Goal: Task Accomplishment & Management: Complete application form

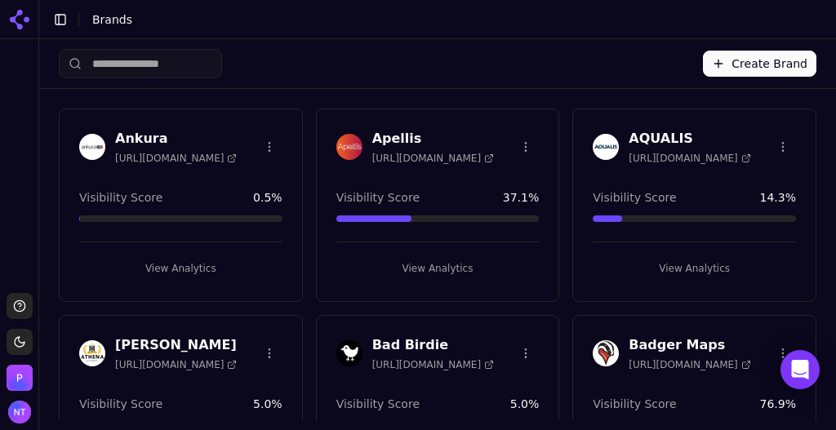
click at [749, 55] on button "Create Brand" at bounding box center [759, 64] width 113 height 26
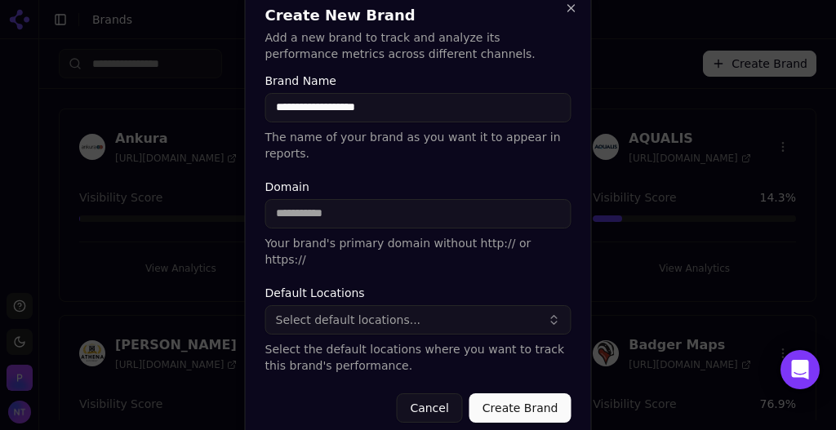
type input "**********"
paste input "**********"
type input "**********"
click at [425, 305] on button "Select default locations..." at bounding box center [418, 319] width 306 height 29
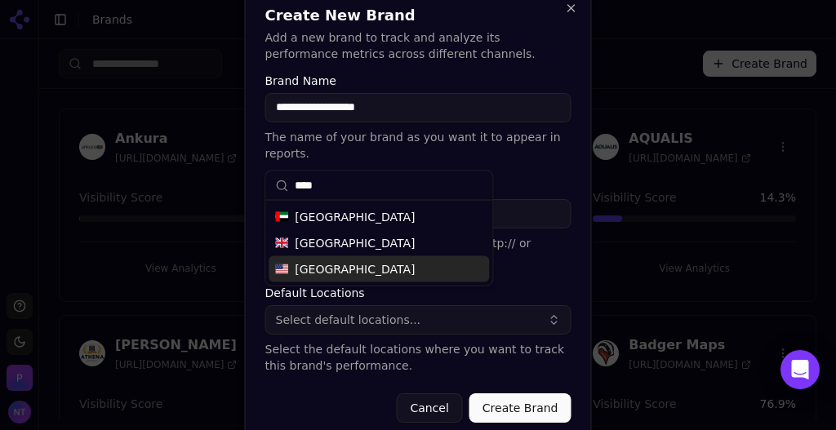
type input "****"
click at [373, 261] on div "[GEOGRAPHIC_DATA]" at bounding box center [379, 269] width 220 height 26
click at [506, 396] on button "Create Brand" at bounding box center [520, 407] width 102 height 29
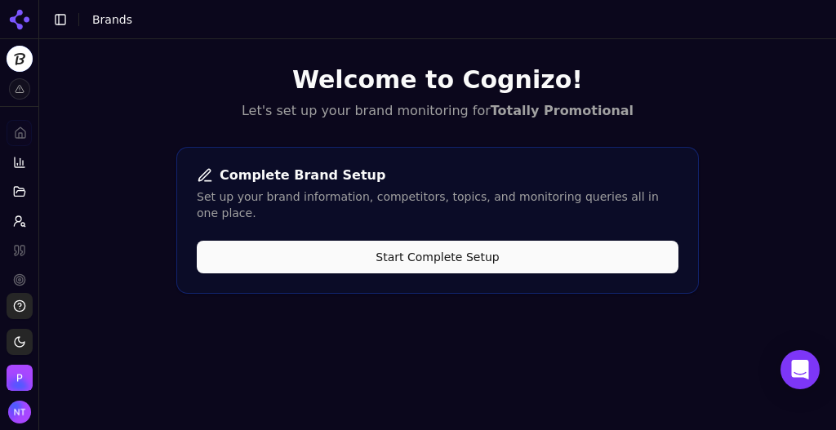
click at [494, 246] on button "Start Complete Setup" at bounding box center [438, 257] width 482 height 33
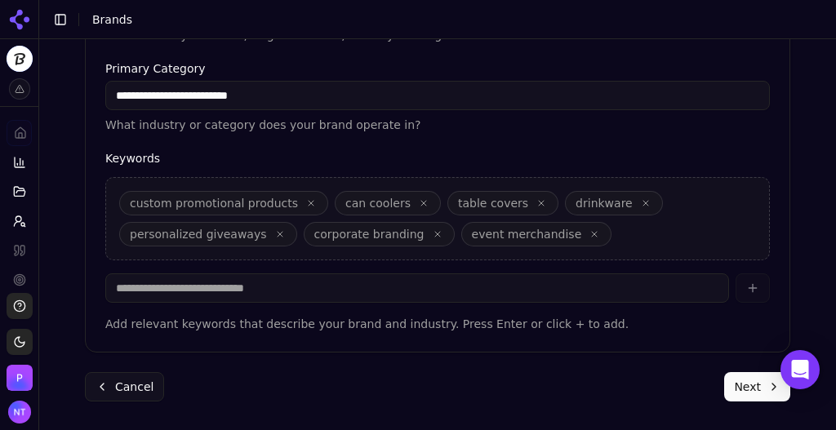
scroll to position [617, 0]
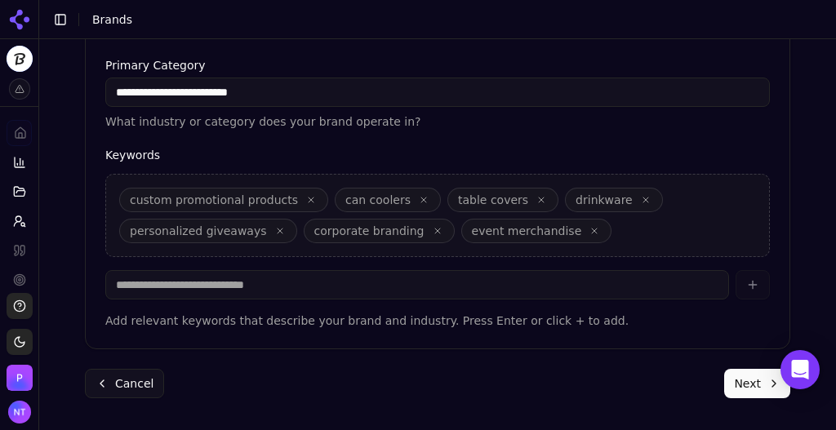
click at [747, 383] on button "Next" at bounding box center [757, 383] width 66 height 29
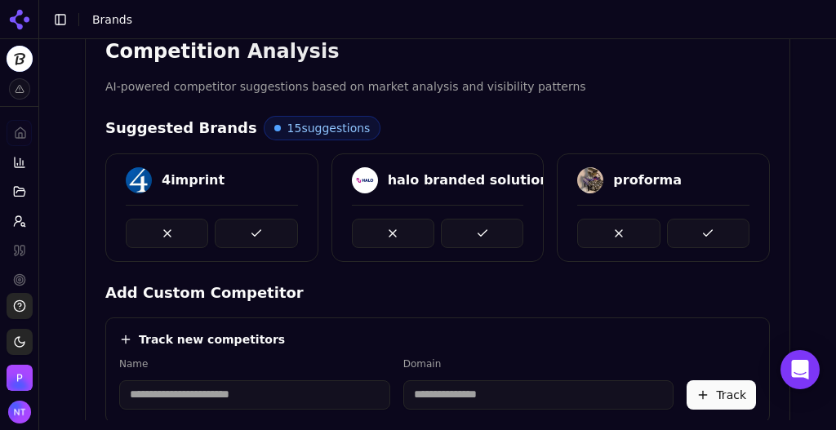
scroll to position [321, 0]
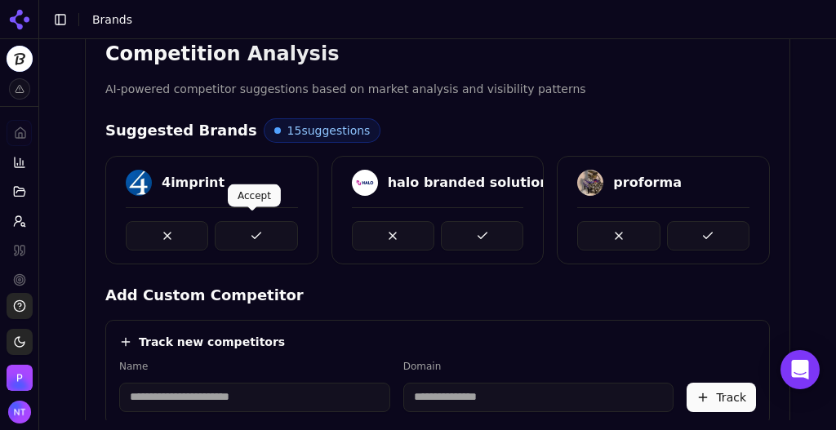
click at [238, 243] on button at bounding box center [256, 235] width 82 height 29
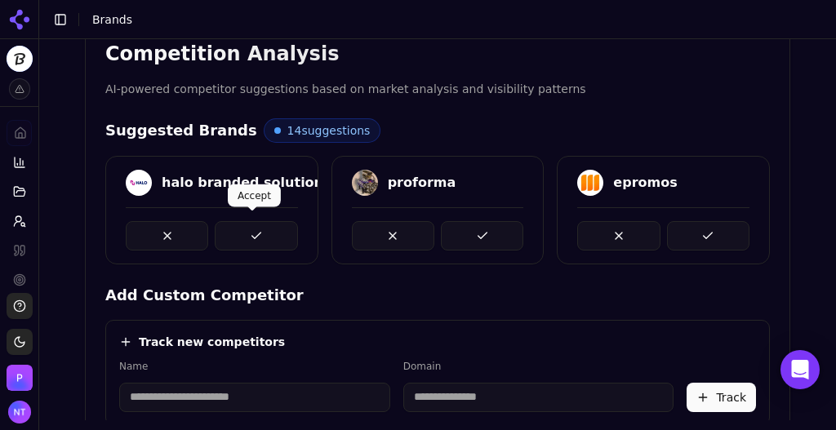
click at [245, 236] on button at bounding box center [256, 235] width 82 height 29
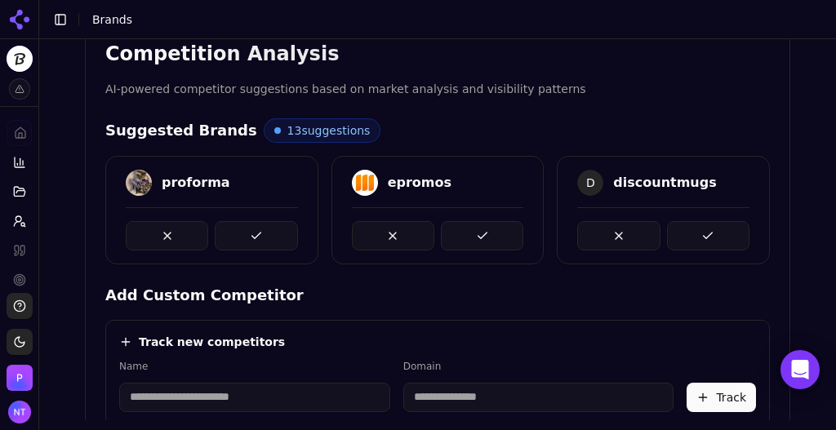
click at [245, 236] on button at bounding box center [256, 235] width 82 height 29
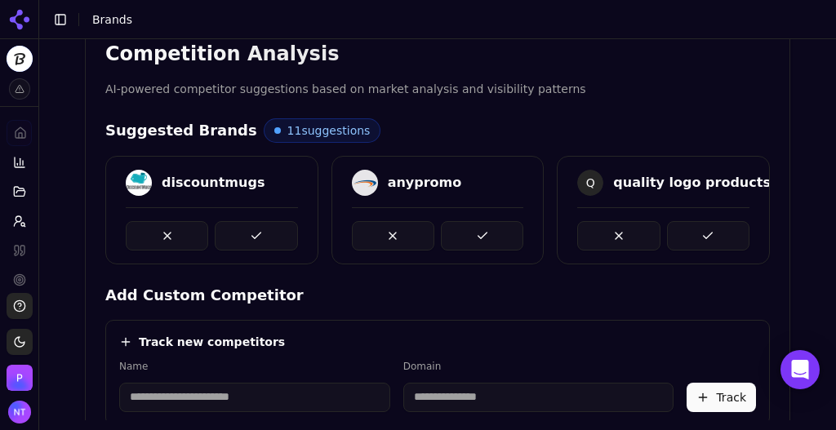
click at [245, 236] on button at bounding box center [256, 235] width 82 height 29
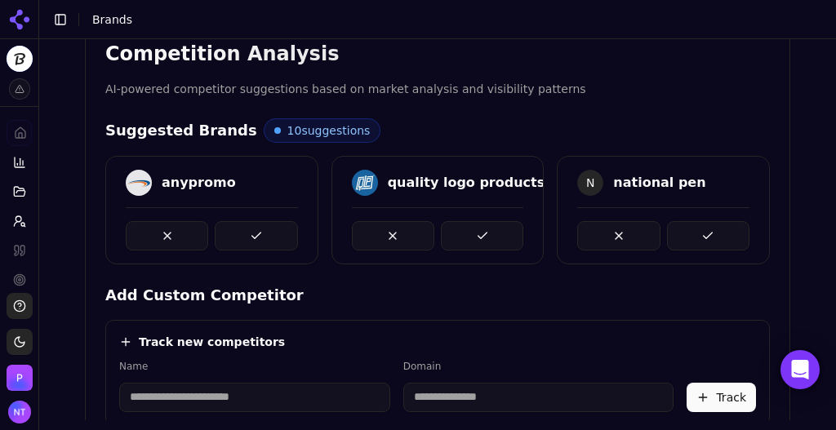
click at [245, 236] on button at bounding box center [256, 235] width 82 height 29
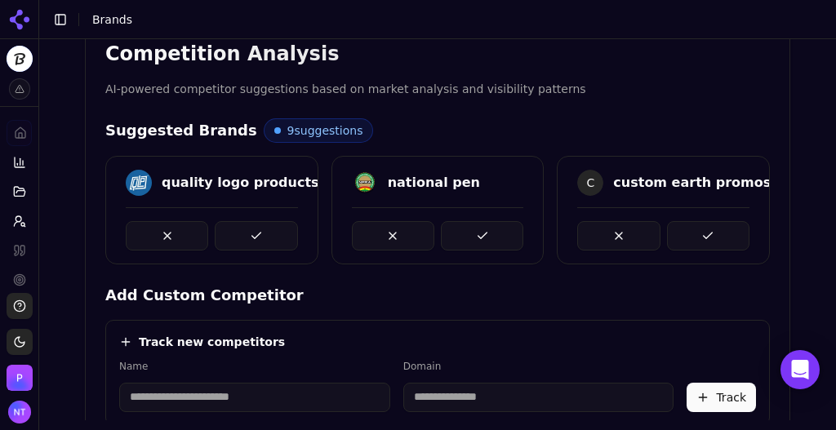
click at [245, 236] on button at bounding box center [256, 235] width 82 height 29
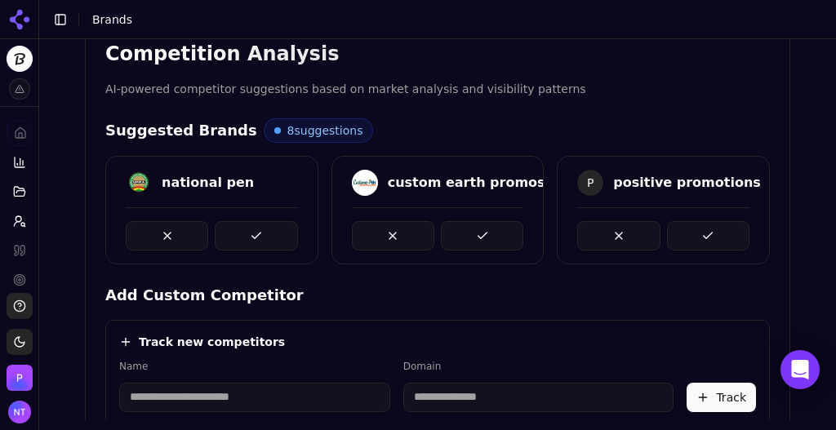
click at [245, 236] on button at bounding box center [256, 235] width 82 height 29
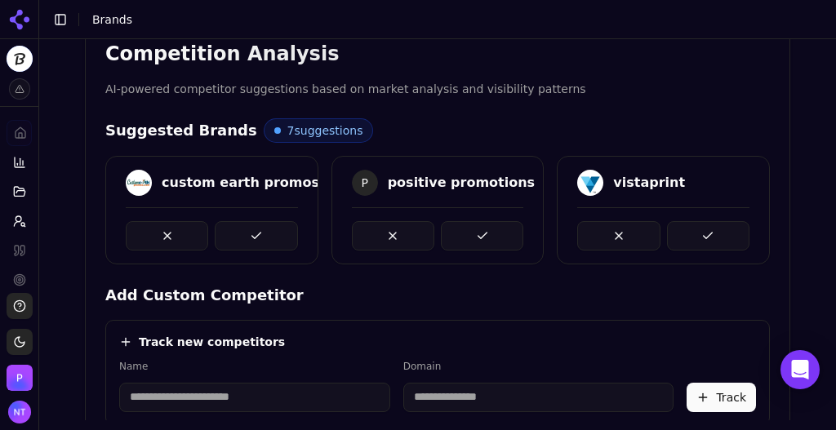
click at [245, 236] on button at bounding box center [256, 235] width 82 height 29
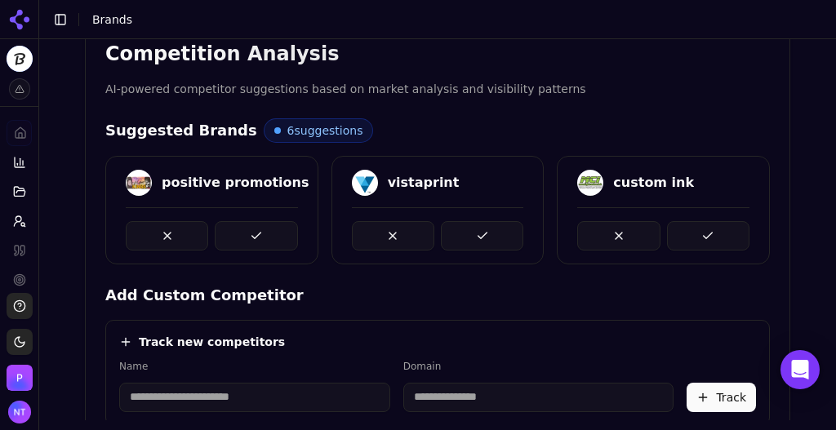
click at [245, 236] on button at bounding box center [256, 235] width 82 height 29
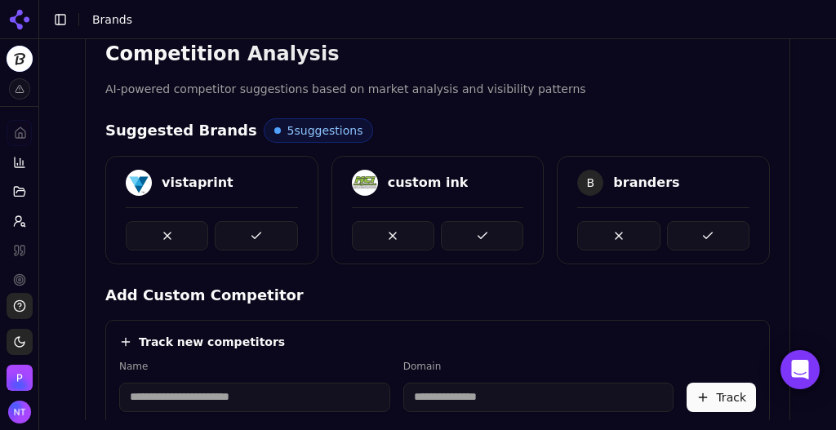
click at [245, 236] on button at bounding box center [256, 235] width 82 height 29
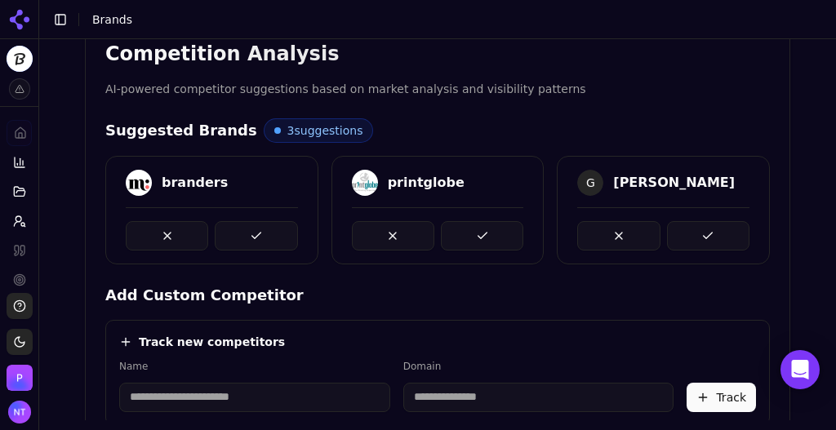
click at [245, 236] on button at bounding box center [256, 235] width 82 height 29
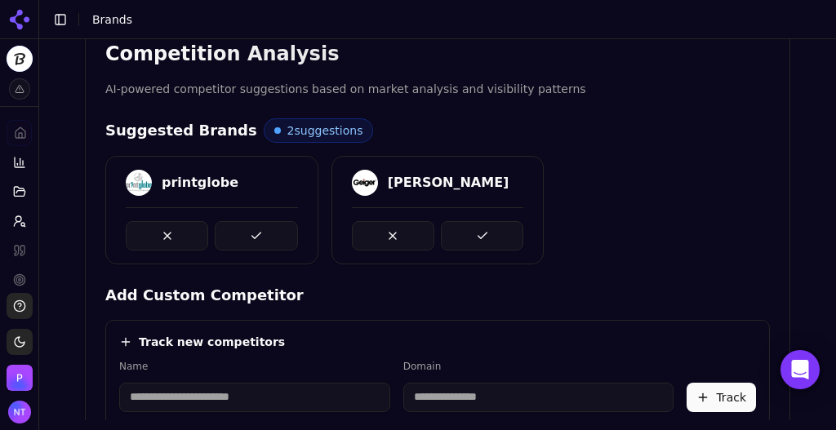
click at [245, 236] on button at bounding box center [256, 235] width 82 height 29
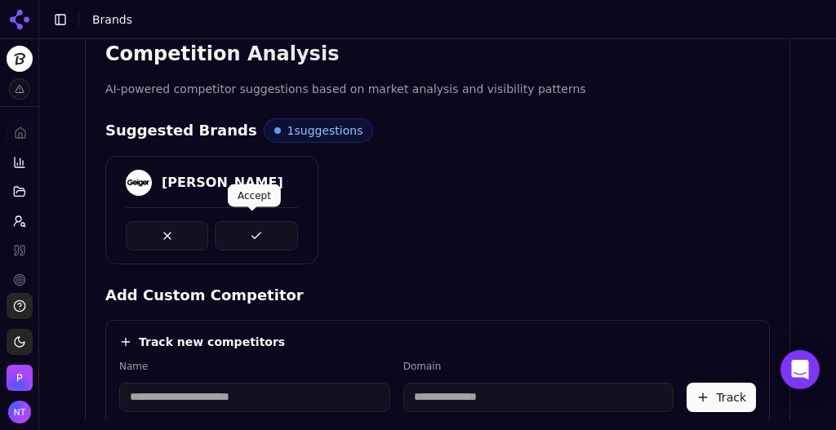
click at [278, 224] on button at bounding box center [256, 235] width 82 height 29
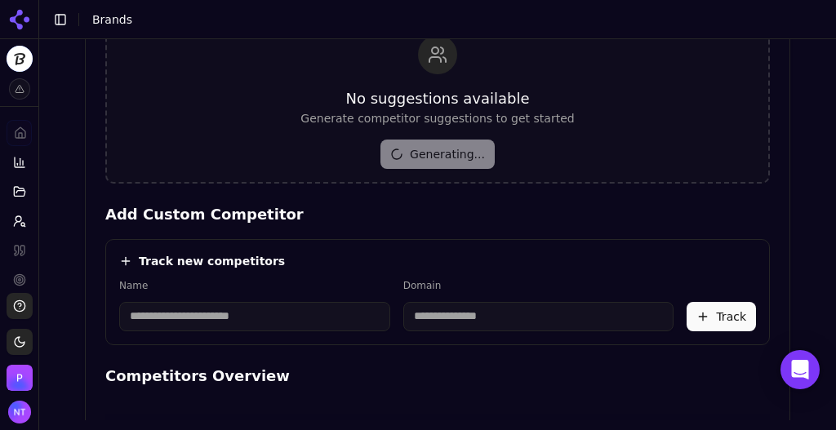
scroll to position [447, 0]
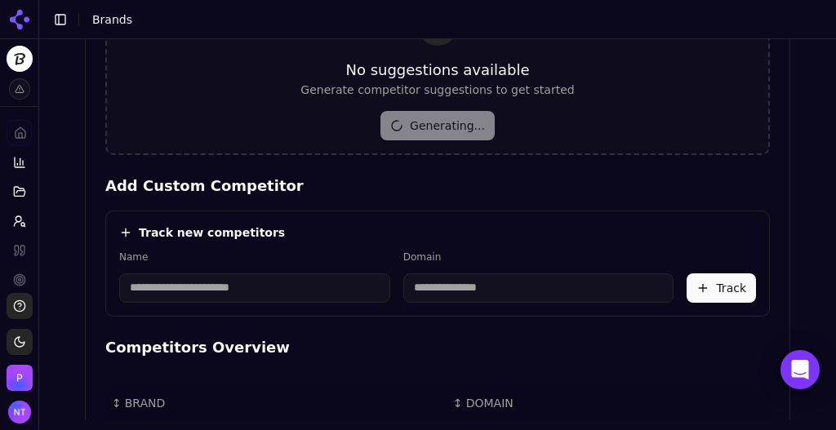
click at [209, 293] on input at bounding box center [254, 287] width 271 height 29
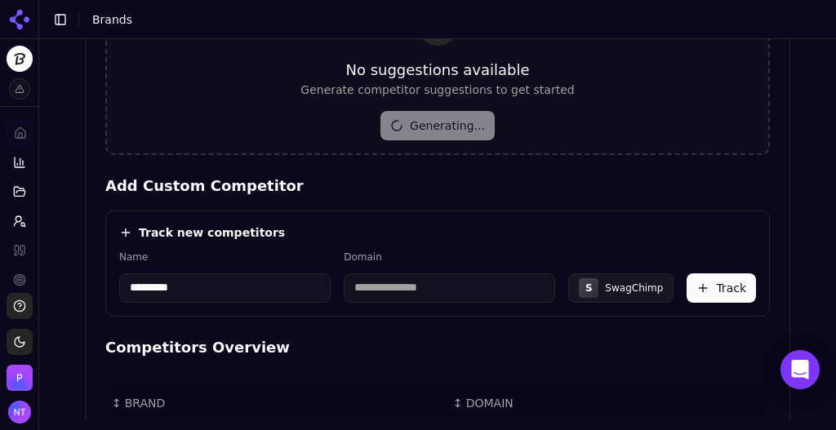
type input "*********"
type input "**********"
click at [718, 295] on button "Track" at bounding box center [720, 287] width 69 height 29
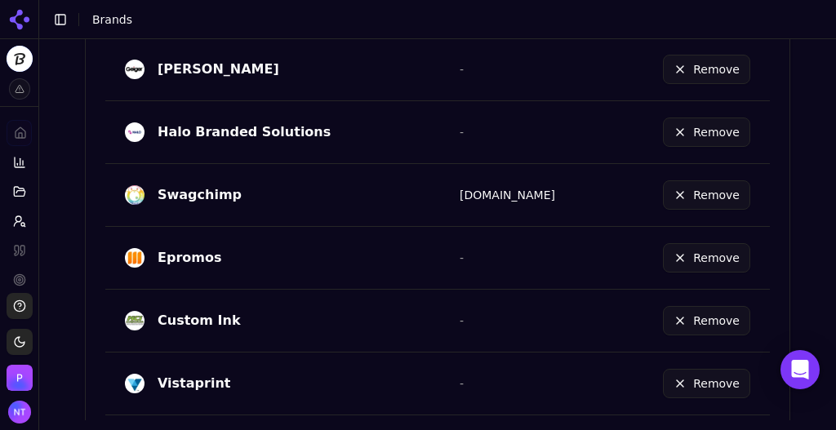
scroll to position [391, 0]
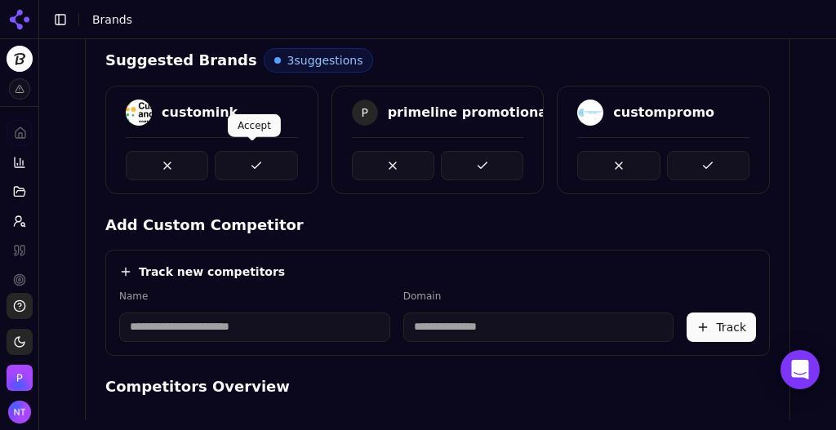
click at [273, 164] on button at bounding box center [256, 165] width 82 height 29
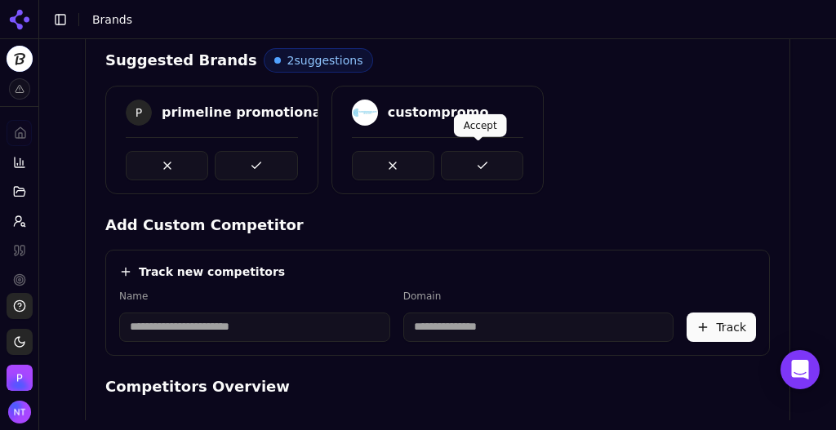
click at [464, 168] on button at bounding box center [482, 165] width 82 height 29
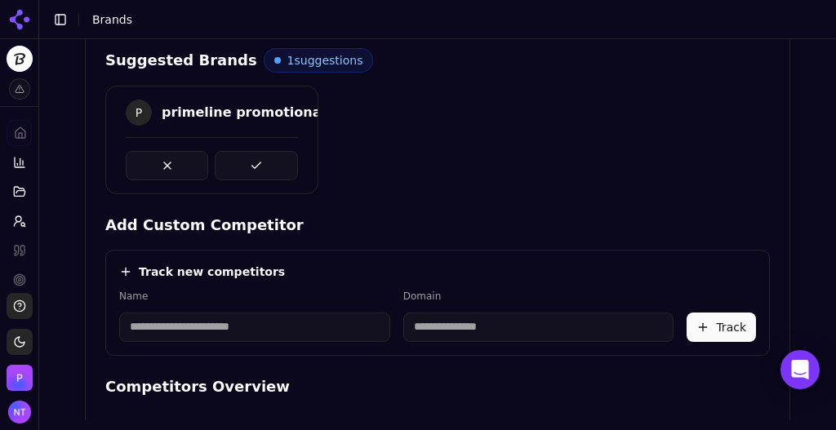
click at [251, 318] on input at bounding box center [254, 327] width 271 height 29
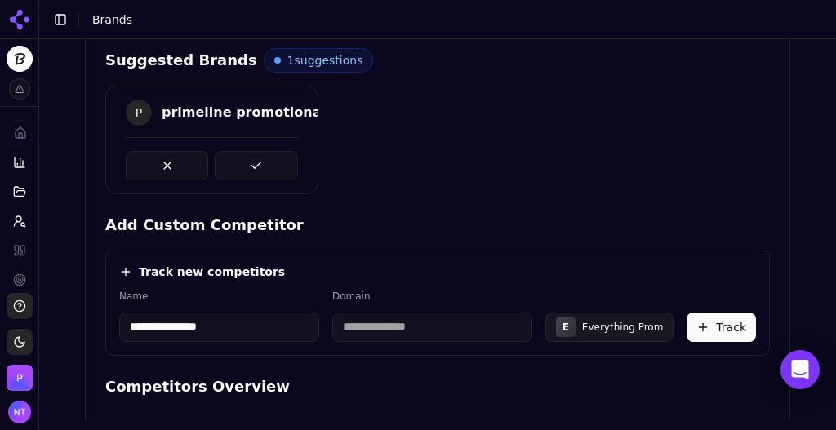
type input "**********"
click at [571, 244] on div "**********" at bounding box center [437, 285] width 664 height 142
click at [704, 325] on button "Track" at bounding box center [720, 327] width 69 height 29
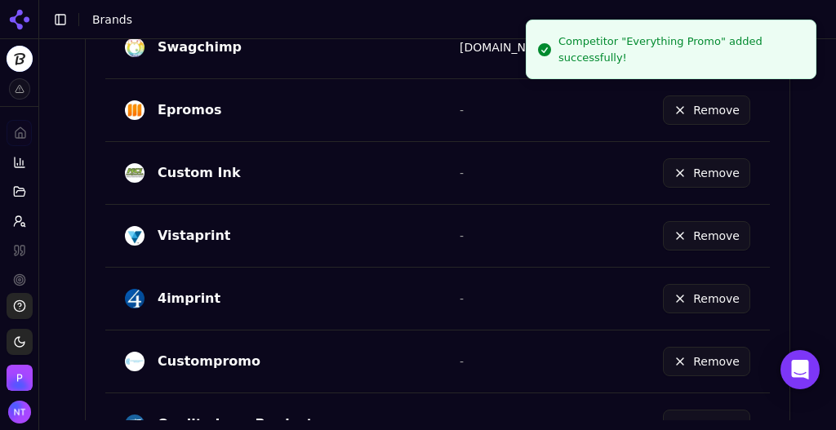
scroll to position [1186, 0]
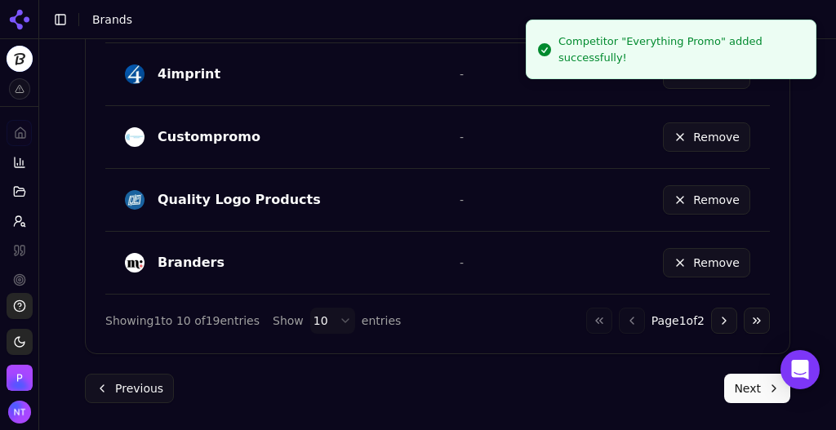
click at [732, 384] on button "Next" at bounding box center [757, 388] width 66 height 29
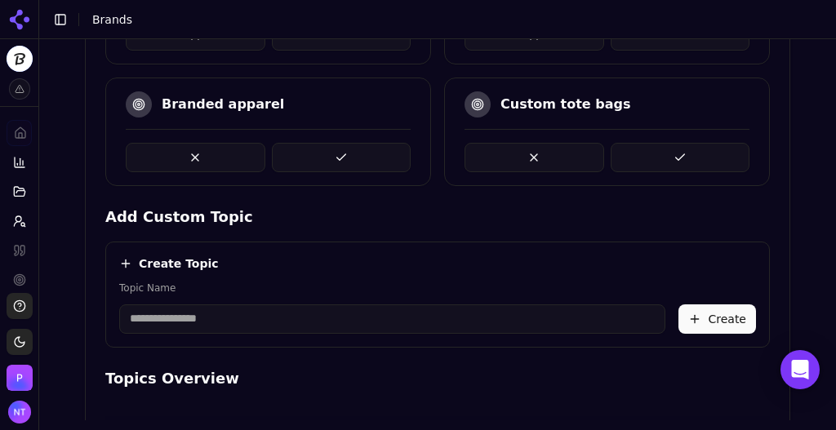
scroll to position [553, 0]
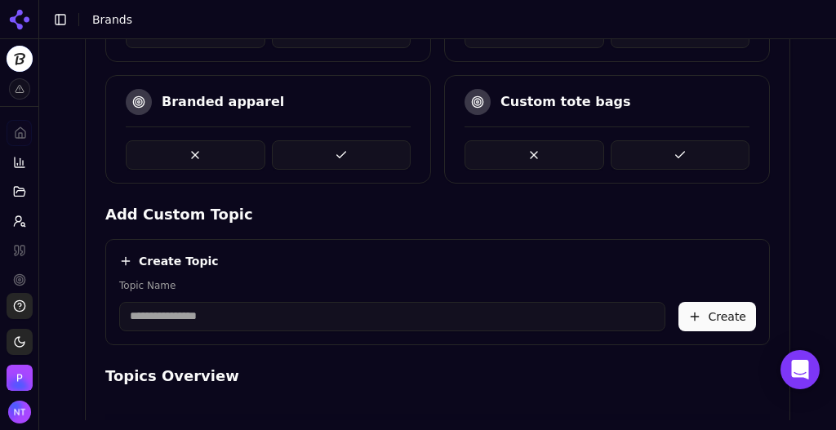
click at [321, 329] on div "Create Topic Topic Name Create" at bounding box center [437, 292] width 664 height 106
click at [321, 326] on input "Topic Name" at bounding box center [392, 316] width 546 height 29
type input "**********"
click at [717, 309] on button "Create" at bounding box center [717, 316] width 78 height 29
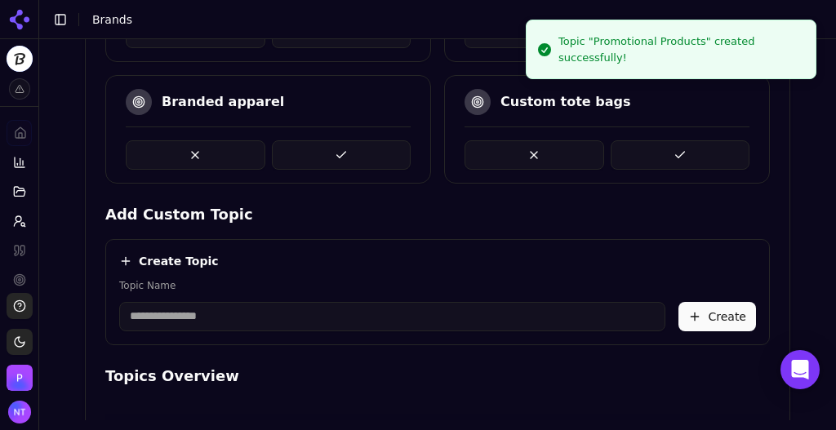
click at [180, 327] on div "Create Topic Topic Name Create" at bounding box center [437, 292] width 664 height 106
click at [172, 309] on input "Topic Name" at bounding box center [392, 316] width 546 height 29
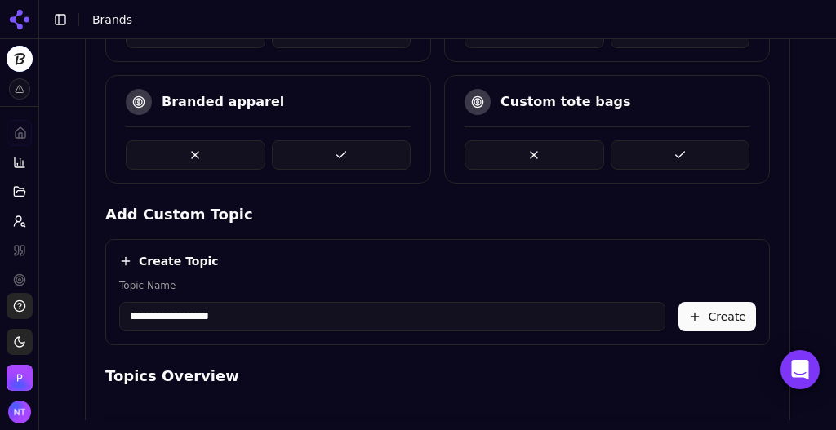
type input "**********"
click at [704, 313] on button "Create" at bounding box center [717, 316] width 78 height 29
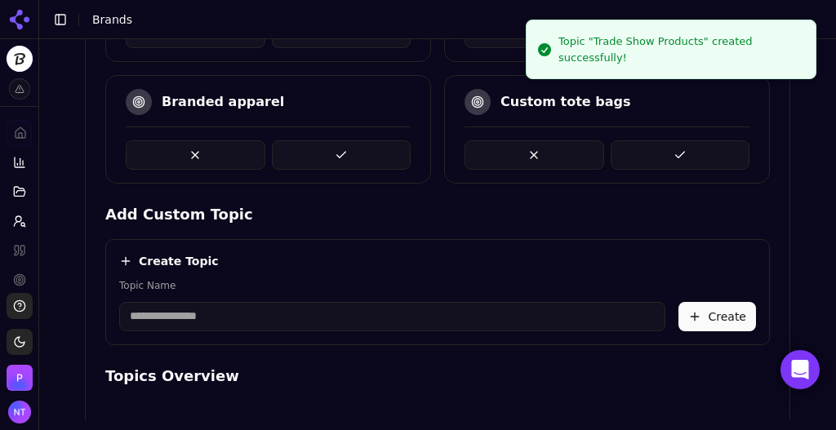
click at [341, 140] on button at bounding box center [342, 154] width 140 height 29
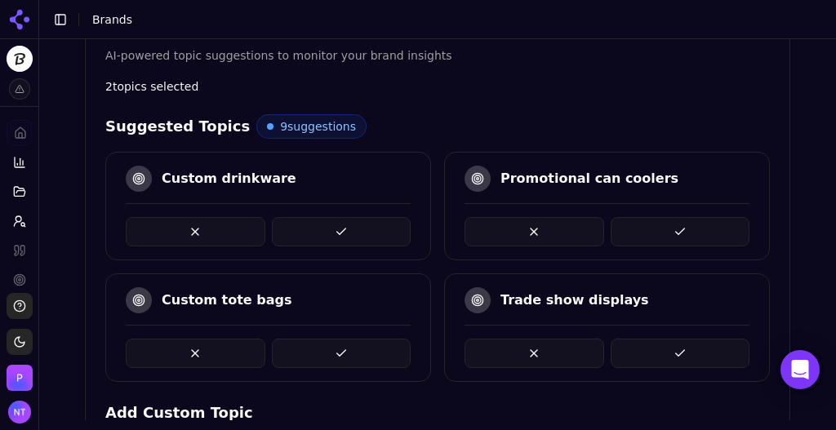
scroll to position [577, 0]
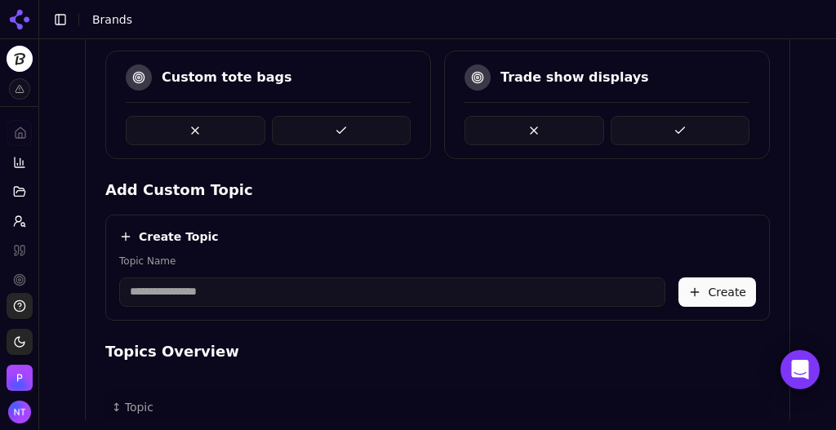
click at [288, 295] on input "Topic Name" at bounding box center [392, 292] width 546 height 29
type input "**********"
click at [718, 285] on button "Create" at bounding box center [717, 292] width 78 height 29
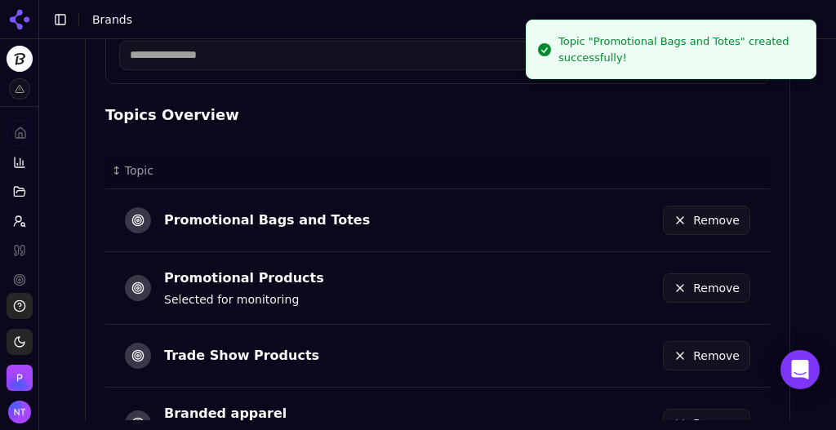
scroll to position [955, 0]
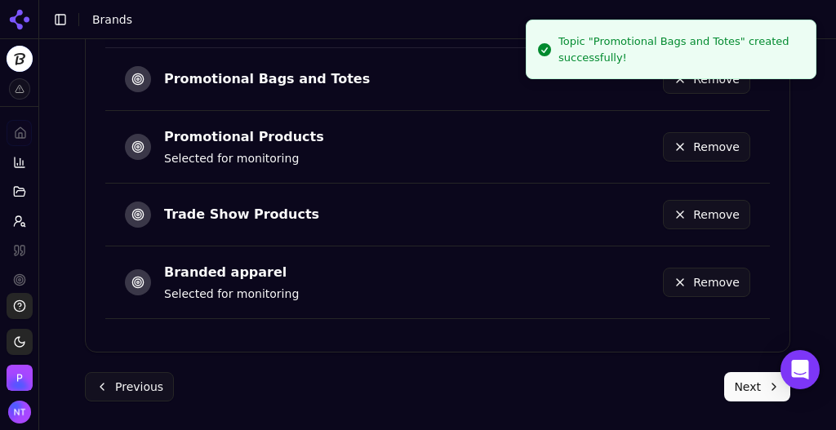
click at [745, 388] on button "Next" at bounding box center [757, 386] width 66 height 29
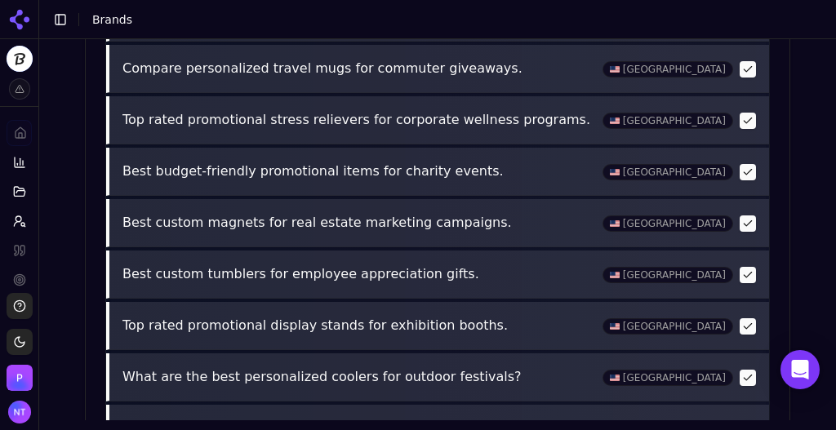
scroll to position [885, 0]
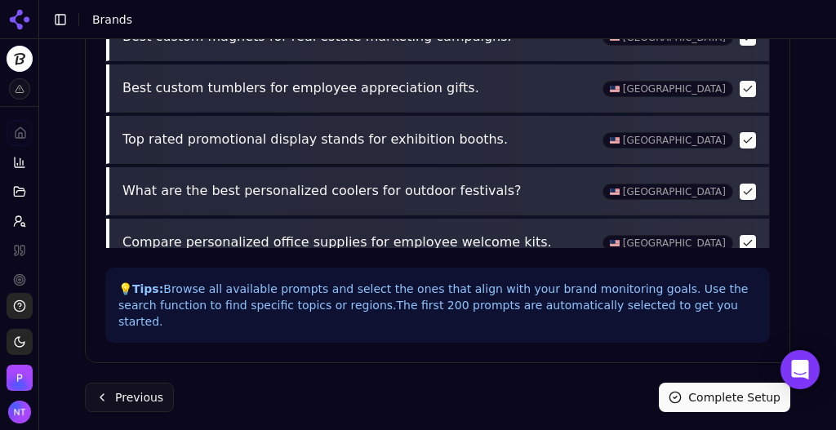
click at [745, 388] on button "Complete Setup" at bounding box center [724, 397] width 131 height 29
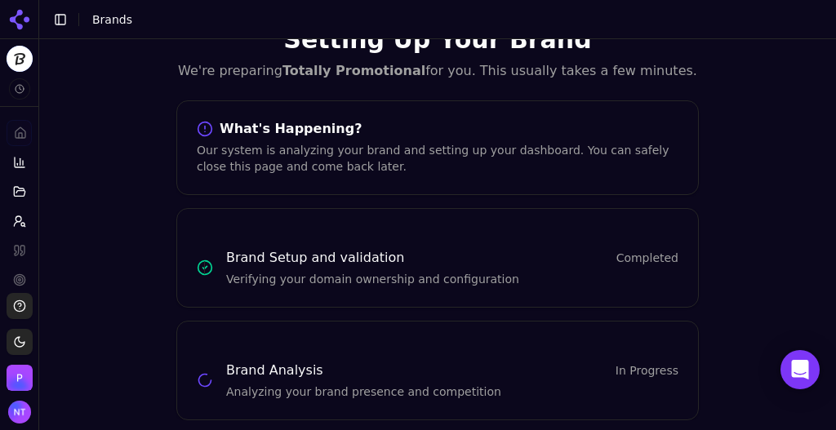
scroll to position [62, 0]
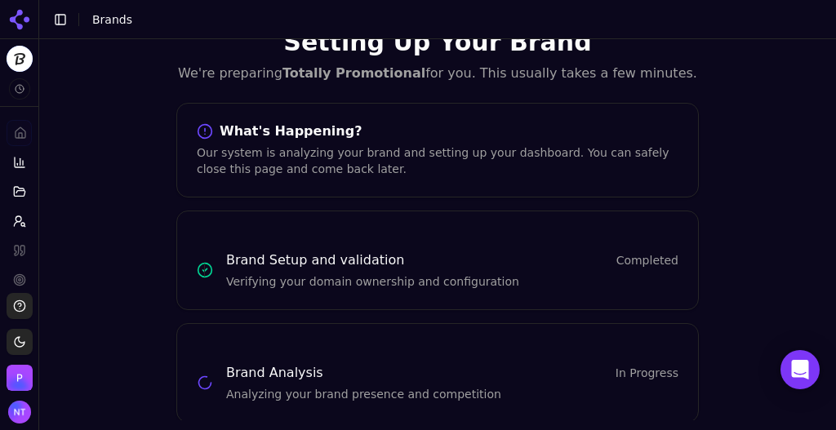
click at [57, 14] on button "Toggle Sidebar" at bounding box center [60, 19] width 23 height 23
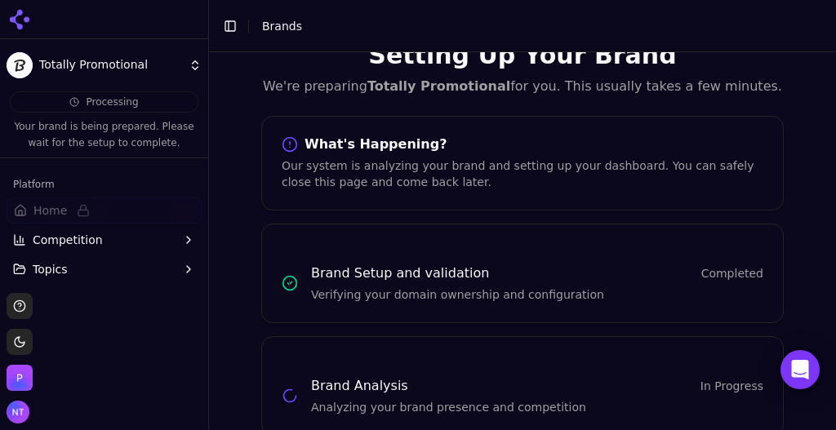
click at [152, 61] on html "Totally Promotional Processing Your brand is being prepared. Please wait for th…" at bounding box center [418, 215] width 836 height 430
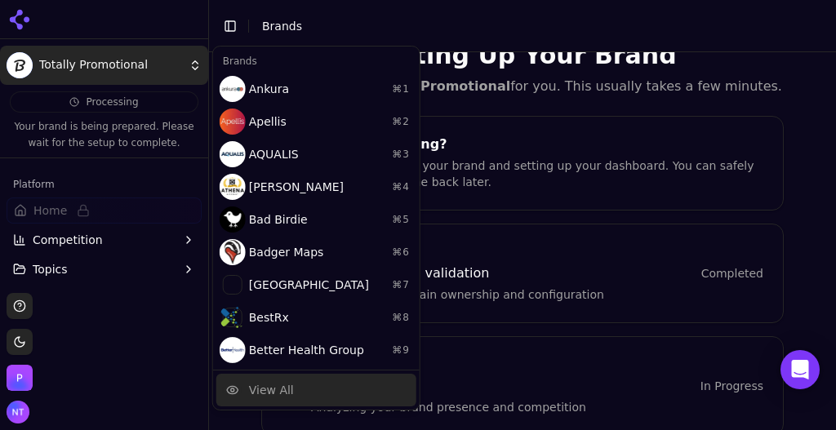
click at [272, 386] on div "View All" at bounding box center [271, 390] width 45 height 16
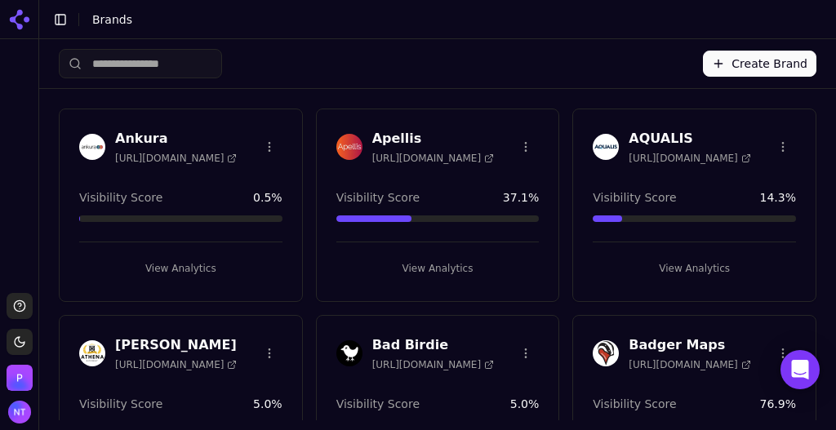
click at [762, 71] on button "Create Brand" at bounding box center [759, 64] width 113 height 26
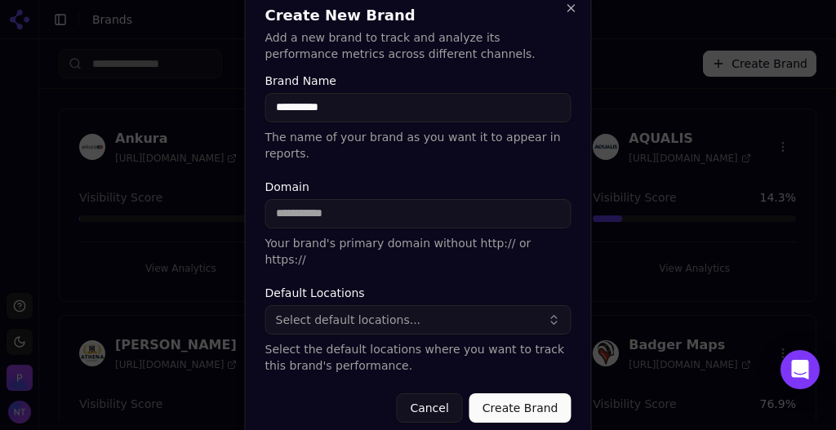
type input "**********"
paste input "**********"
type input "**********"
click at [424, 311] on button "Select default locations..." at bounding box center [418, 319] width 306 height 29
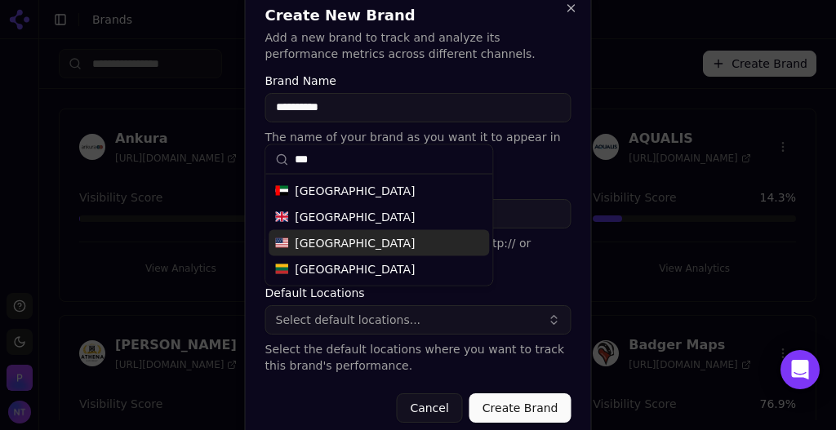
type input "***"
click at [346, 244] on span "[GEOGRAPHIC_DATA]" at bounding box center [355, 243] width 120 height 16
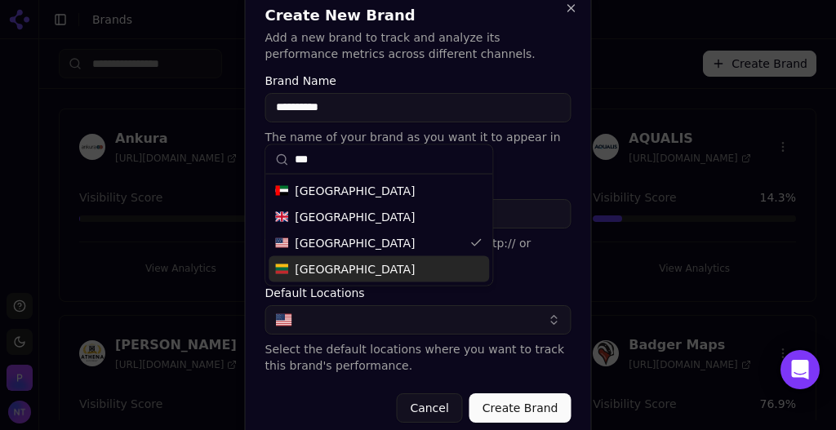
click at [588, 336] on div "**********" at bounding box center [418, 215] width 347 height 455
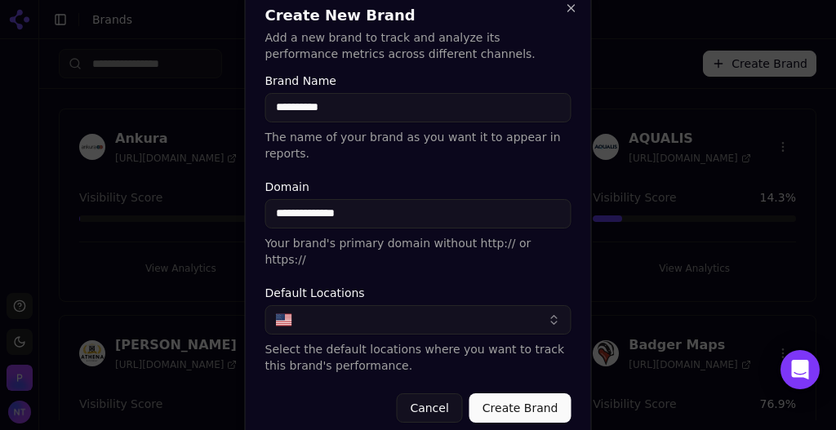
click at [532, 394] on button "Create Brand" at bounding box center [520, 407] width 102 height 29
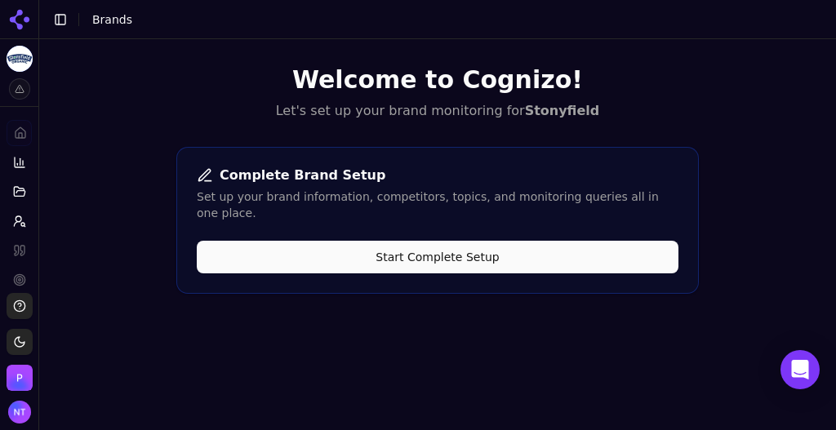
click at [500, 241] on button "Start Complete Setup" at bounding box center [438, 257] width 482 height 33
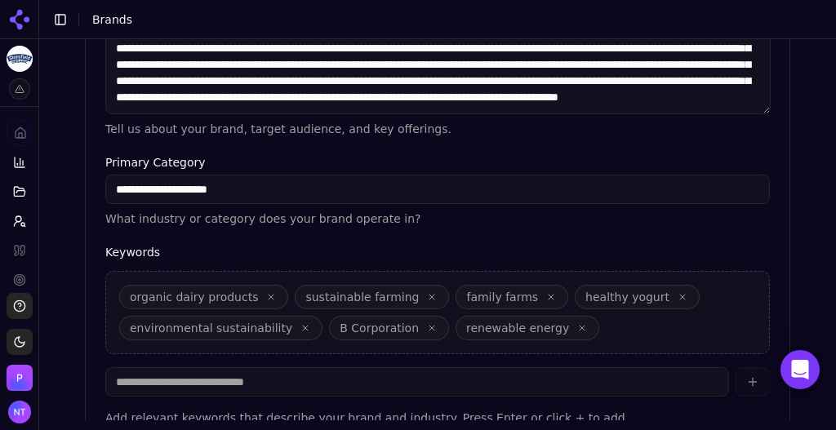
scroll to position [604, 0]
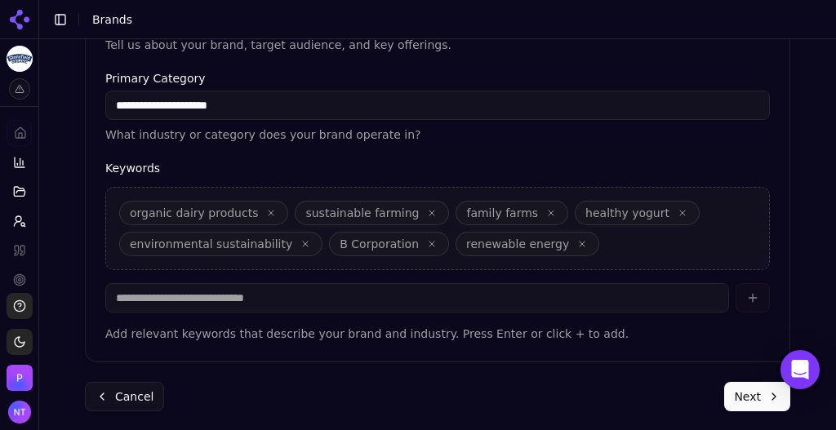
click at [746, 390] on button "Next" at bounding box center [757, 396] width 66 height 29
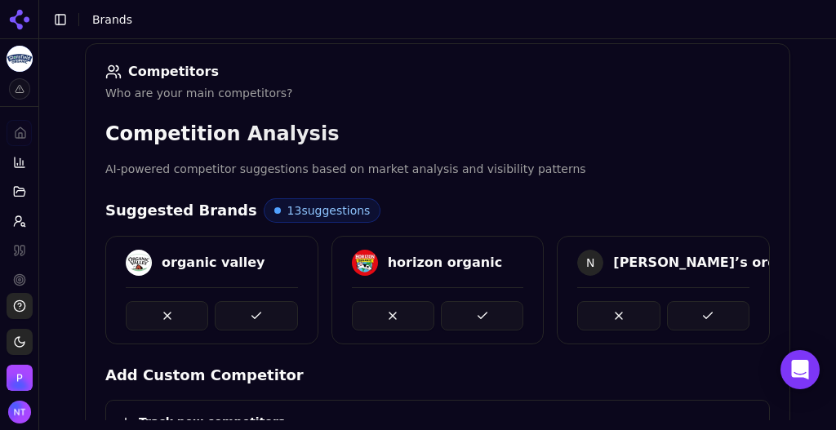
scroll to position [229, 0]
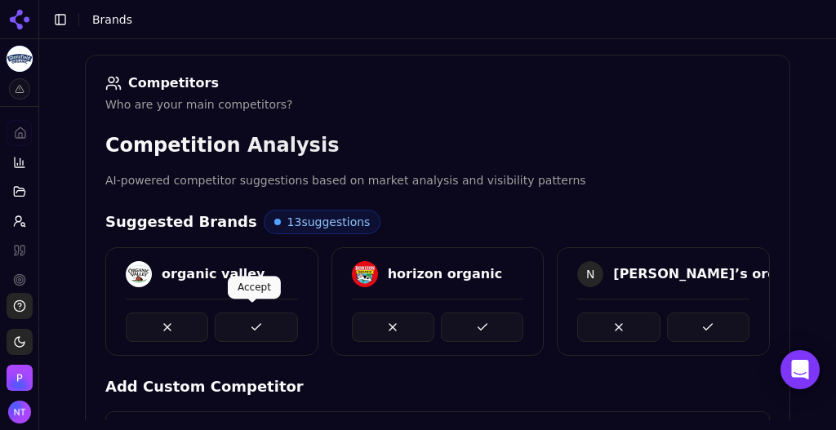
click at [255, 331] on button at bounding box center [256, 327] width 82 height 29
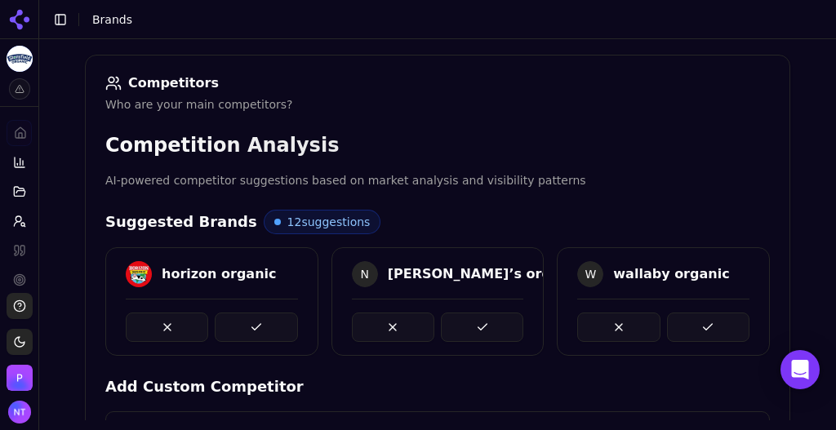
click at [255, 331] on button at bounding box center [256, 327] width 82 height 29
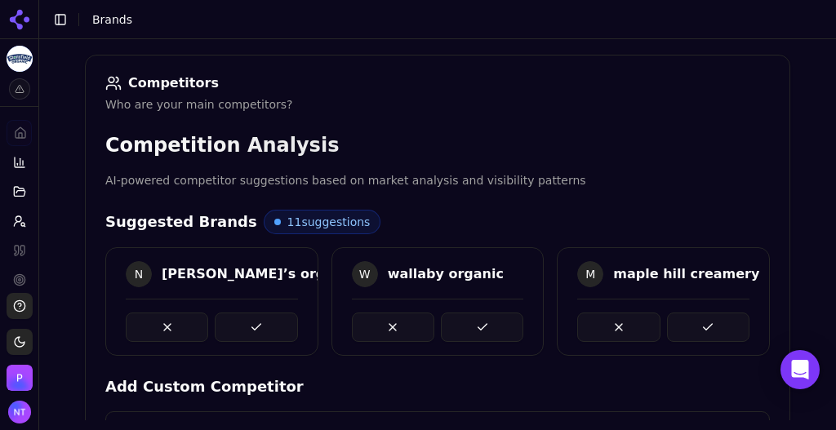
click at [255, 331] on button at bounding box center [256, 327] width 82 height 29
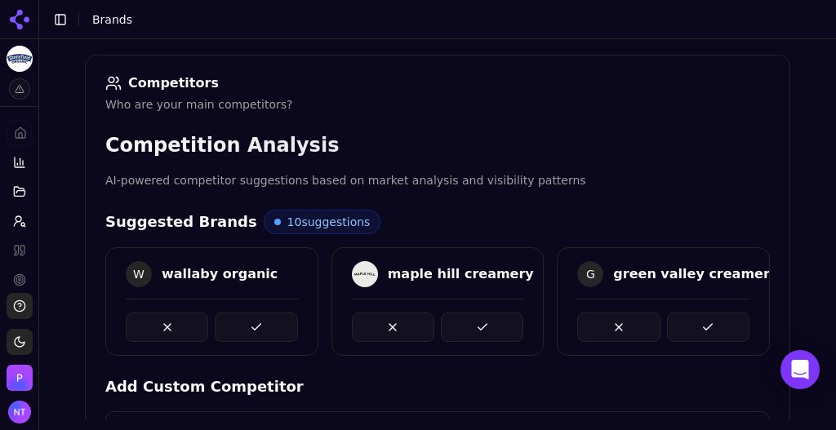
click at [255, 331] on button at bounding box center [256, 327] width 82 height 29
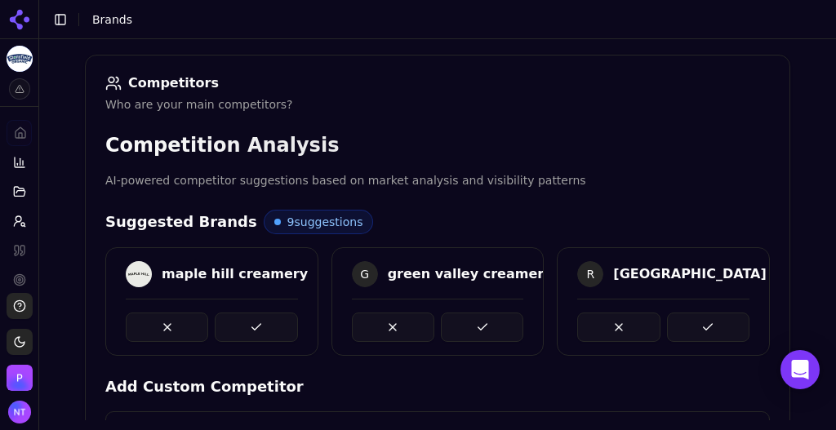
click at [255, 331] on button at bounding box center [256, 327] width 82 height 29
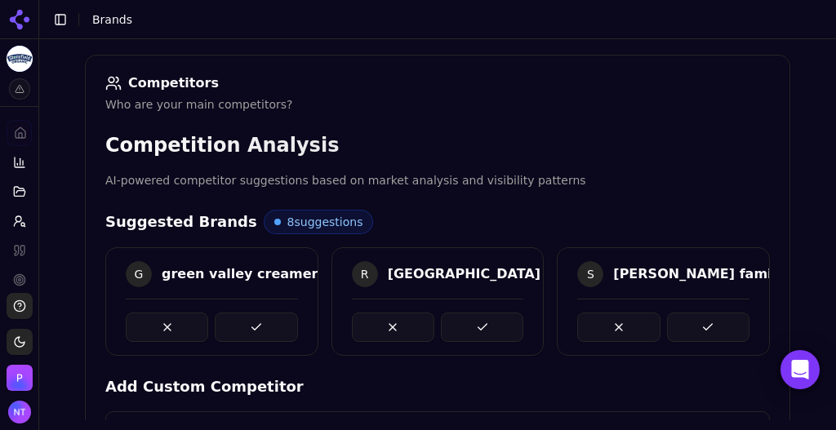
click at [255, 331] on button at bounding box center [256, 327] width 82 height 29
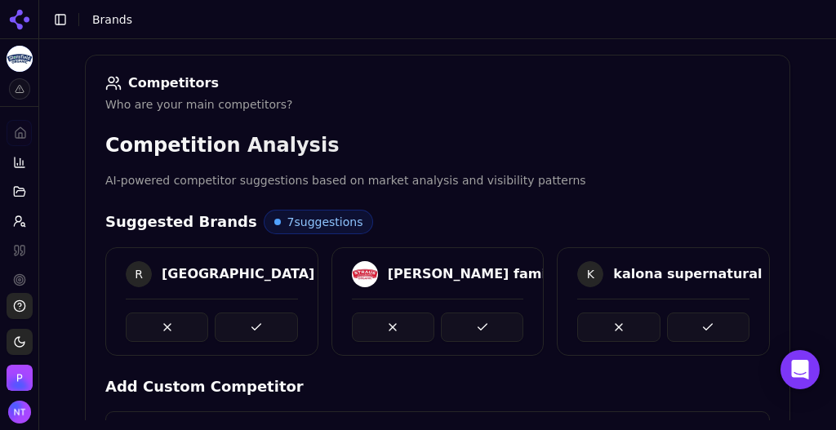
click at [255, 331] on button at bounding box center [256, 327] width 82 height 29
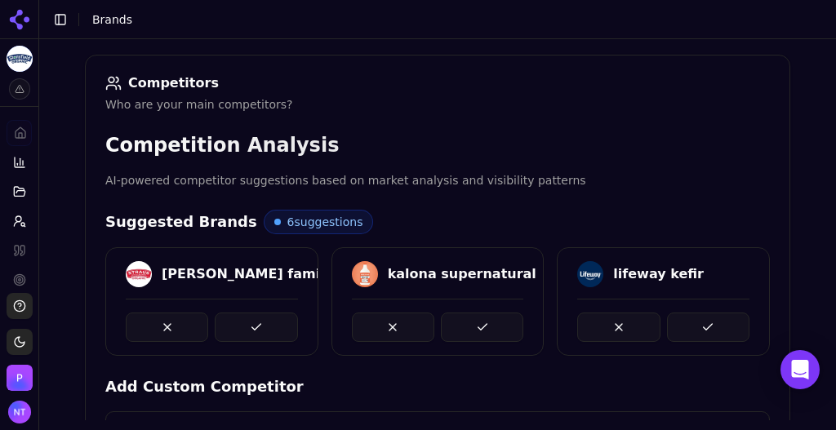
click at [255, 331] on button at bounding box center [256, 327] width 82 height 29
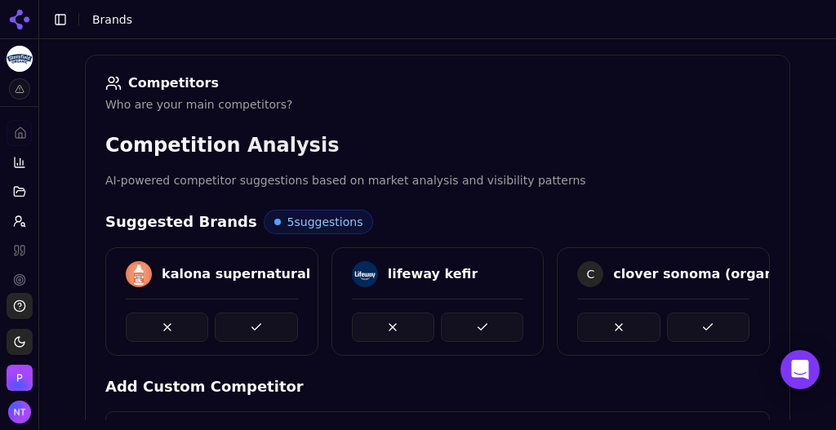
click at [255, 331] on button at bounding box center [256, 327] width 82 height 29
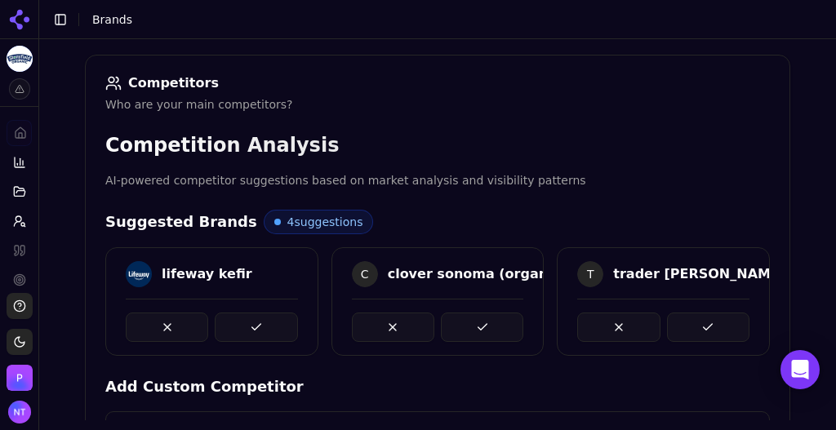
click at [255, 331] on button at bounding box center [256, 327] width 82 height 29
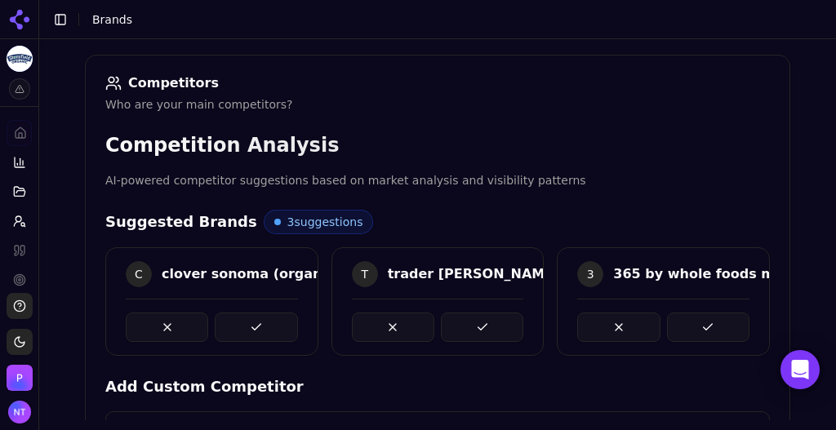
click at [255, 331] on button at bounding box center [256, 327] width 82 height 29
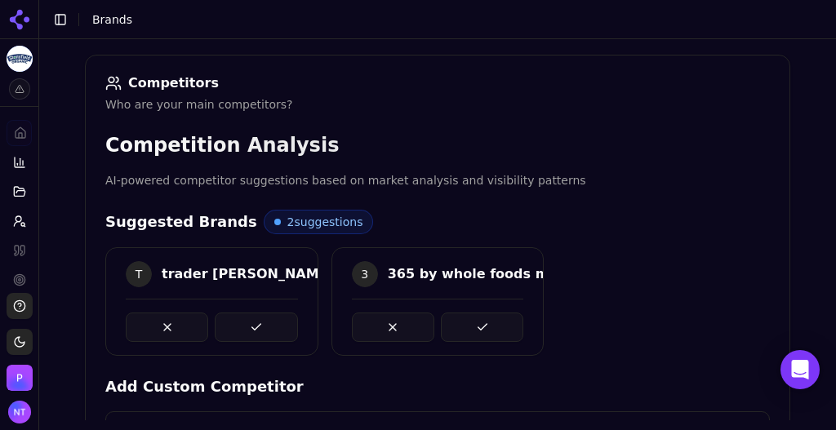
click at [255, 331] on button at bounding box center [256, 327] width 82 height 29
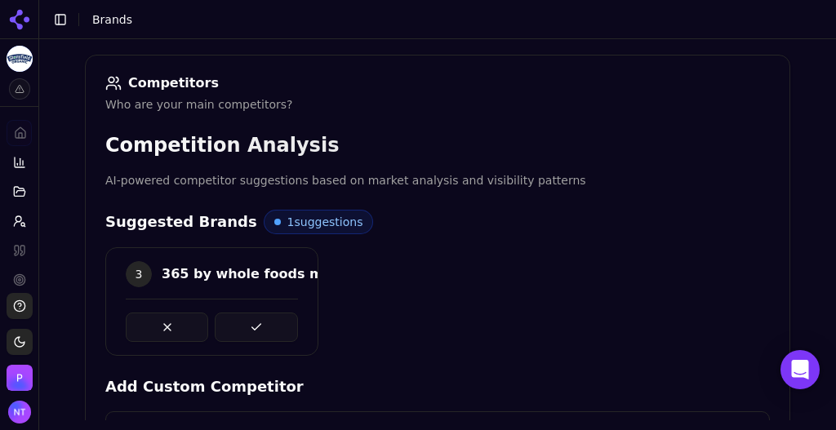
click at [255, 331] on button at bounding box center [256, 327] width 82 height 29
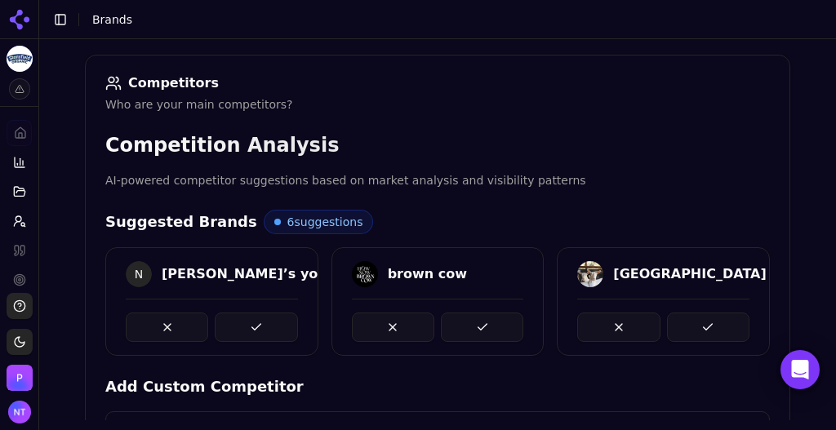
click at [260, 323] on button at bounding box center [256, 327] width 82 height 29
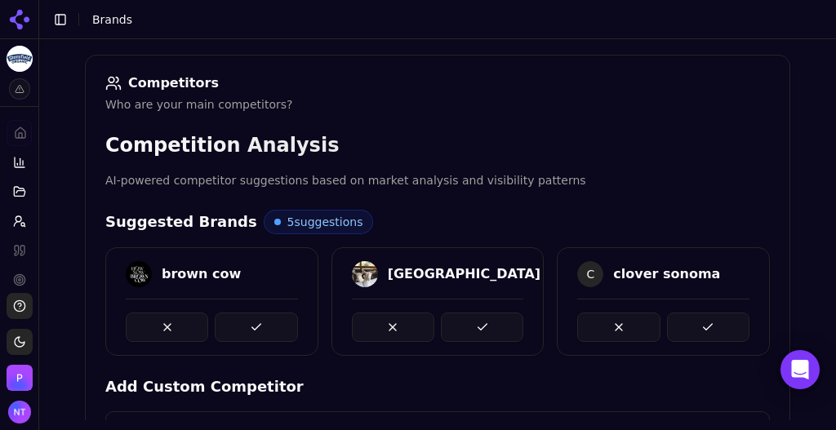
click at [260, 323] on button at bounding box center [256, 327] width 82 height 29
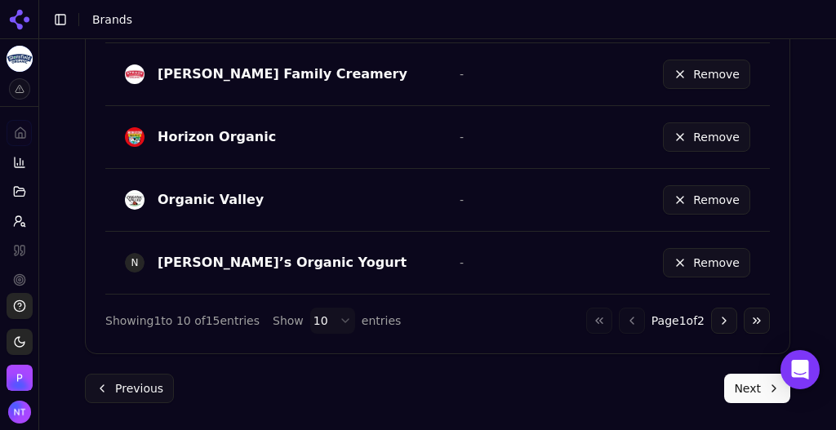
click at [747, 379] on button "Next" at bounding box center [757, 388] width 66 height 29
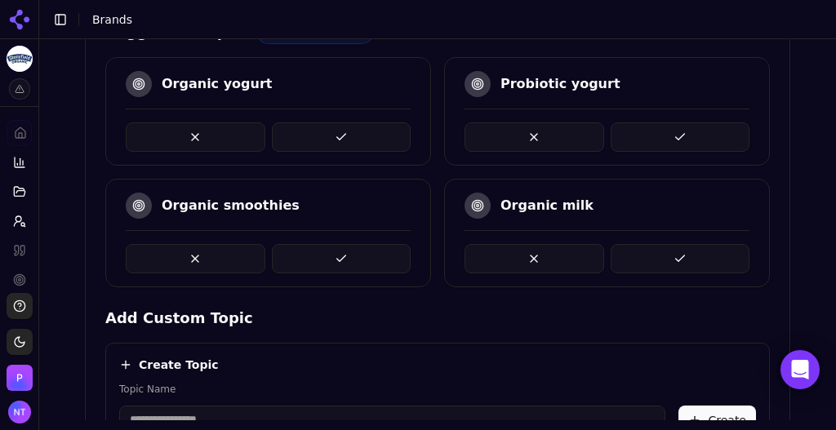
scroll to position [419, 0]
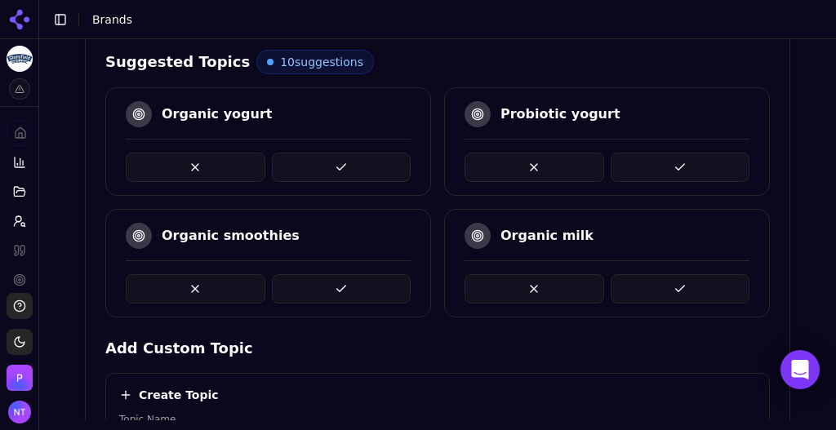
click at [296, 170] on button at bounding box center [342, 167] width 140 height 29
click at [666, 291] on button at bounding box center [681, 288] width 140 height 29
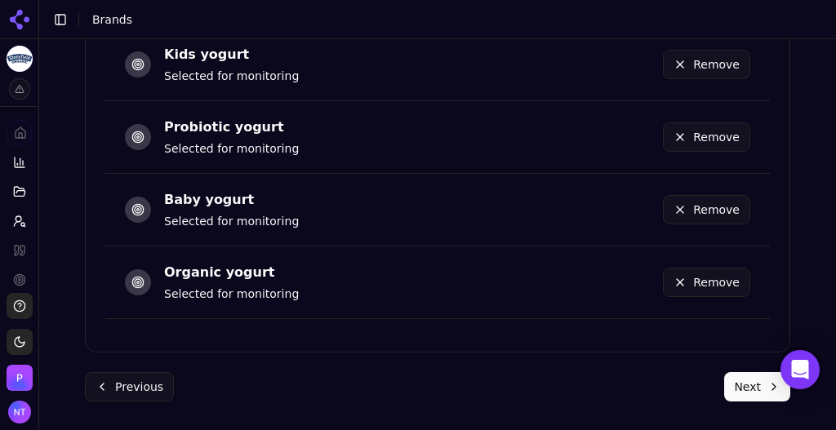
click at [751, 389] on button "Next" at bounding box center [757, 386] width 66 height 29
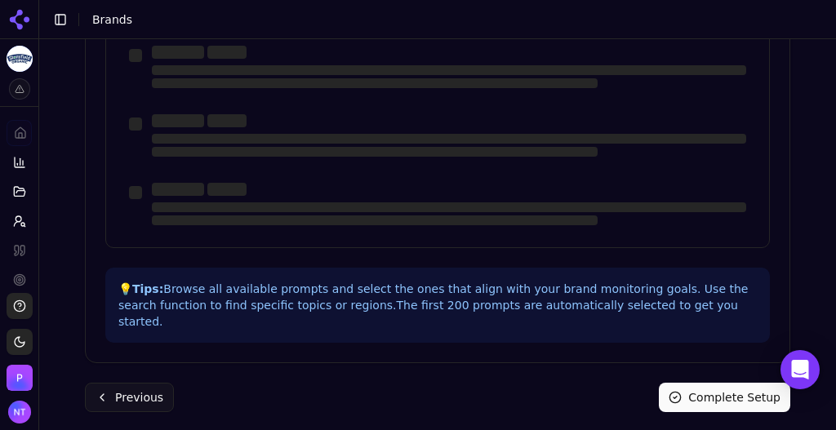
scroll to position [0, 0]
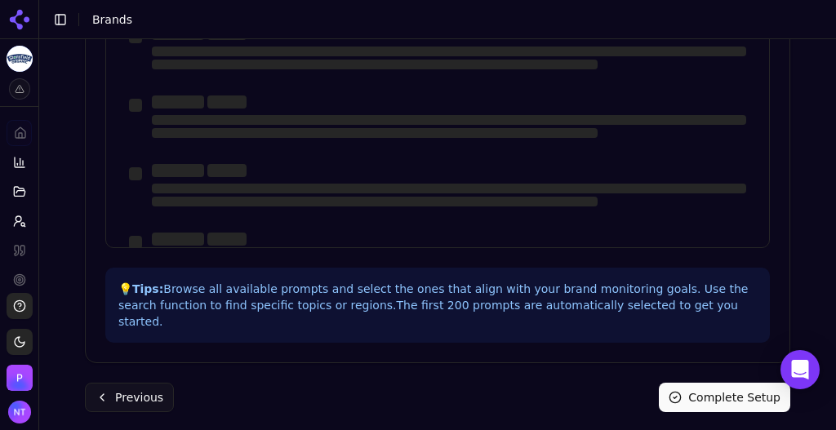
drag, startPoint x: 762, startPoint y: 127, endPoint x: 828, endPoint y: 340, distance: 224.1
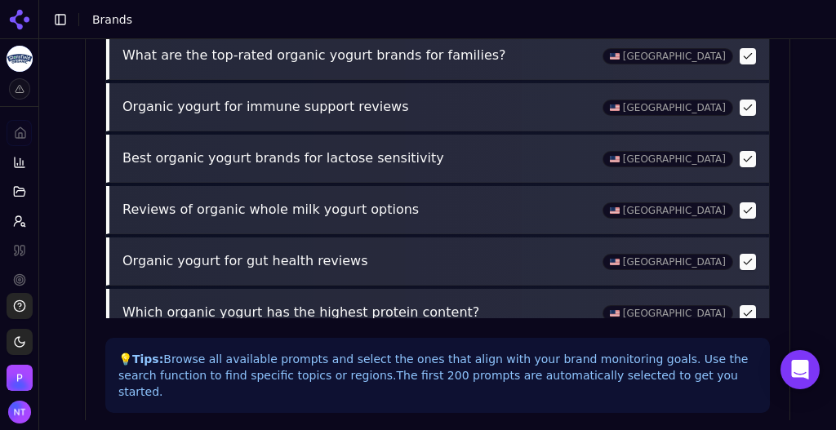
scroll to position [885, 0]
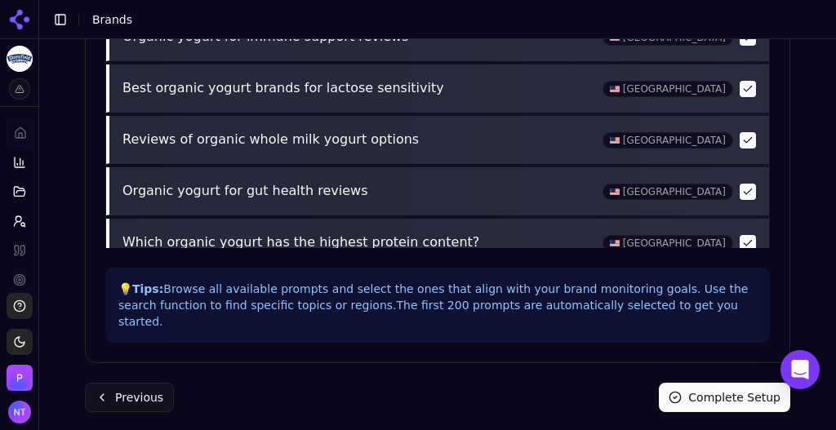
click at [710, 384] on button "Complete Setup" at bounding box center [724, 397] width 131 height 29
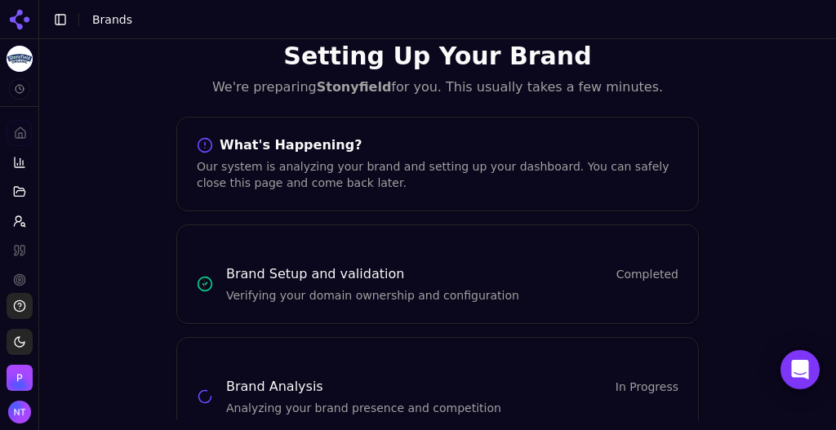
scroll to position [62, 0]
